Goal: Task Accomplishment & Management: Manage account settings

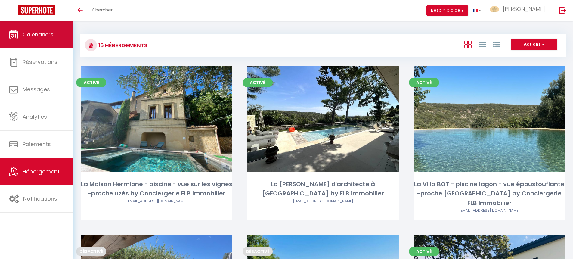
click at [27, 39] on link "Calendriers" at bounding box center [36, 34] width 73 height 27
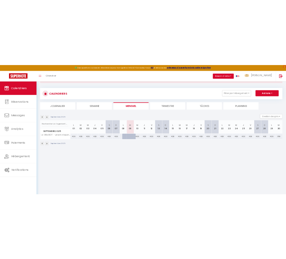
scroll to position [33, 0]
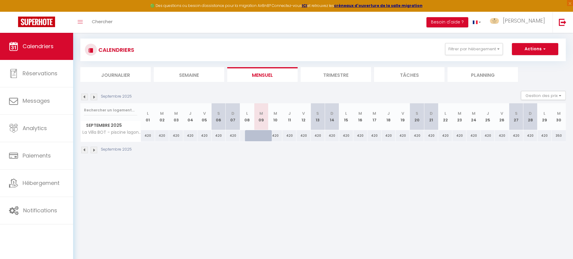
click at [85, 151] on img at bounding box center [84, 150] width 7 height 7
select select
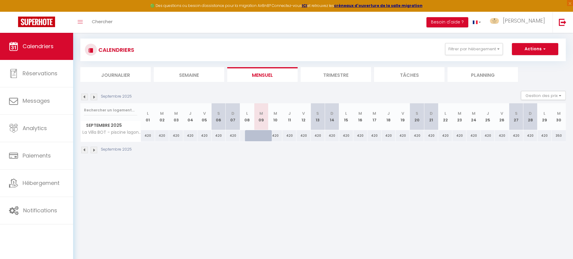
select select
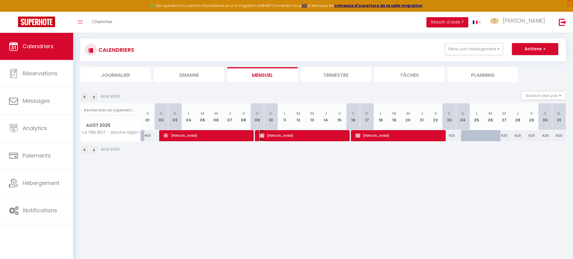
click at [303, 136] on span "[PERSON_NAME]" at bounding box center [304, 135] width 88 height 11
select select "OK"
select select "0"
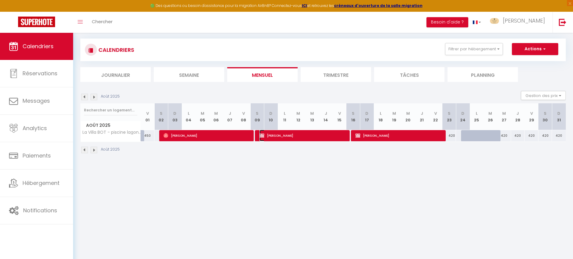
select select "1"
select select
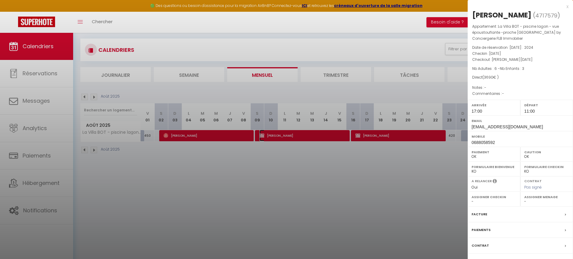
select select "23735"
select select "22545"
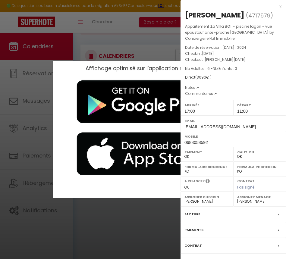
click at [30, 80] on div "Affichage optimisé sur l'application mobile ×" at bounding box center [143, 129] width 286 height 259
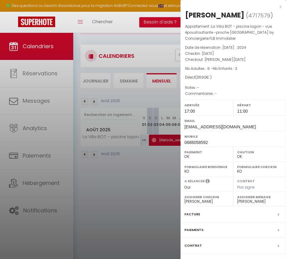
click at [280, 7] on div "x" at bounding box center [230, 6] width 101 height 7
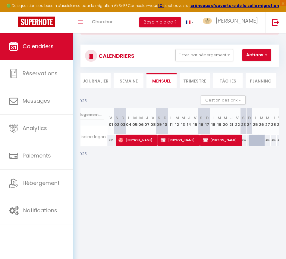
scroll to position [0, 49]
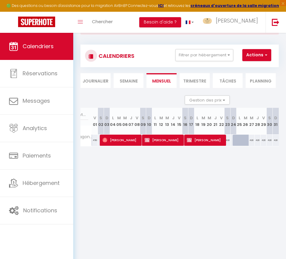
click at [143, 181] on body "🟢 Des questions ou besoin d'assistance pour la migration AirBnB? Connectez-vous…" at bounding box center [143, 129] width 286 height 259
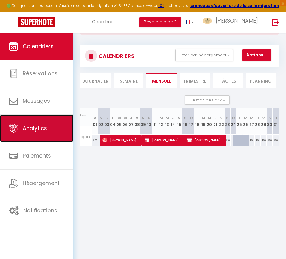
click at [39, 132] on link "Analytics" at bounding box center [36, 128] width 73 height 27
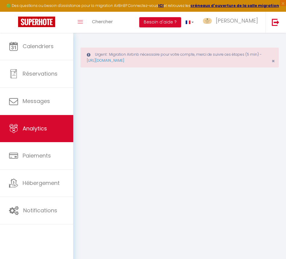
select select "2025"
select select "9"
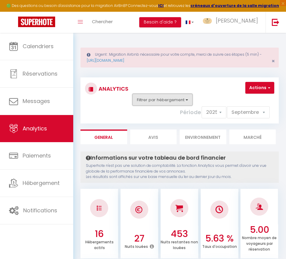
click at [159, 97] on button "Filtrer par hébergement" at bounding box center [162, 100] width 60 height 12
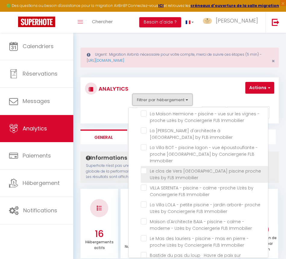
scroll to position [8, 0]
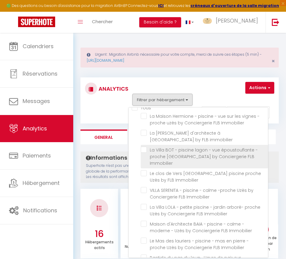
click at [143, 150] on Immobilier "checkbox" at bounding box center [204, 150] width 127 height 6
checkbox Immobilier "true"
checkbox Immobilier "false"
checkbox immobilier "false"
checkbox Immobilier "false"
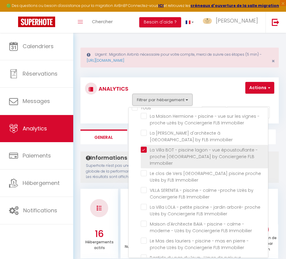
checkbox Immobilier "false"
checkbox Uzès "false"
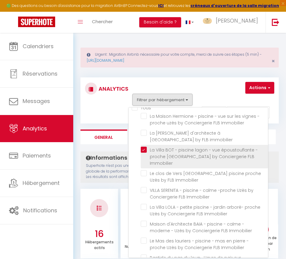
checkbox Immobilier "false"
checkbox lagon "false"
checkbox immobilier "false"
checkbox Immobilier "false"
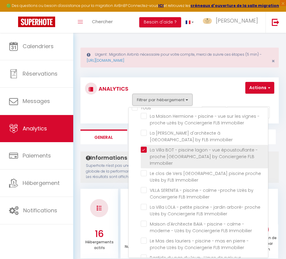
checkbox uzès "false"
checkbox Uzès "false"
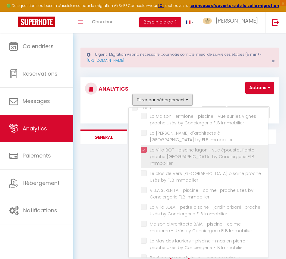
checkbox Immobilier "false"
checkbox immobilier "false"
checkbox Immobilier "false"
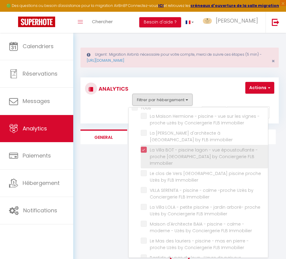
checkbox Immobilier "false"
checkbox Uzès "false"
checkbox Immobilier "false"
checkbox lagon "false"
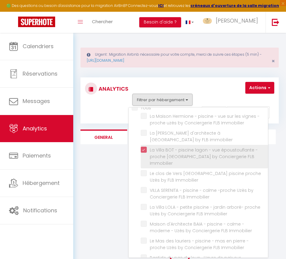
checkbox immobilier "false"
checkbox Immobilier "false"
checkbox uzès "false"
checkbox Uzès "false"
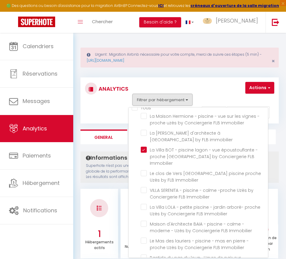
click at [217, 95] on div "Filtrer par hébergement Tous La Maison Hermione - piscine - vue sur les vignes …" at bounding box center [198, 100] width 140 height 12
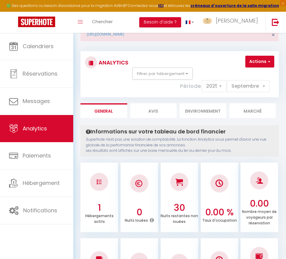
scroll to position [16, 0]
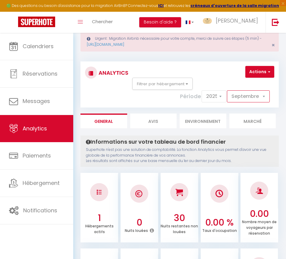
click at [242, 98] on select "[PERSON_NAME] Mars Avril Mai Juin Juillet Août Septembre Octobre Novembre Décem…" at bounding box center [248, 96] width 43 height 12
select select "8"
click at [227, 90] on select "[PERSON_NAME] Mars Avril Mai Juin Juillet Août Septembre Octobre Novembre Décem…" at bounding box center [248, 96] width 43 height 12
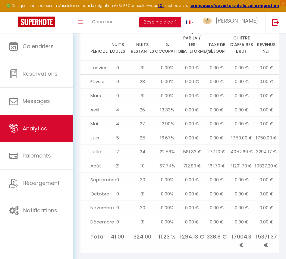
scroll to position [716, 0]
